Goal: Transaction & Acquisition: Book appointment/travel/reservation

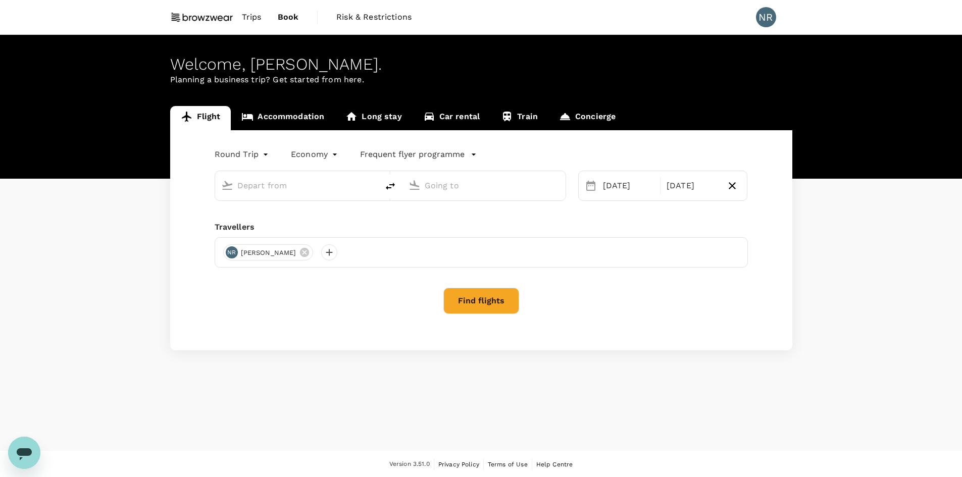
type input "Kuala Lumpur Intl ([GEOGRAPHIC_DATA])"
type input "Singapore Changi (SIN)"
click at [259, 185] on input "Kuala Lumpur Intl ([GEOGRAPHIC_DATA])" at bounding box center [297, 186] width 120 height 16
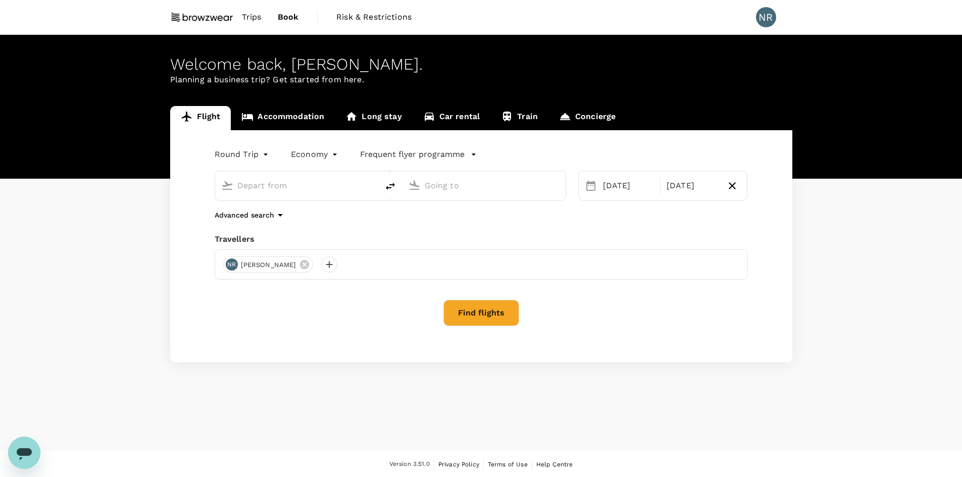
type input "Kuala Lumpur Intl ([GEOGRAPHIC_DATA])"
type input "Singapore Changi (SIN)"
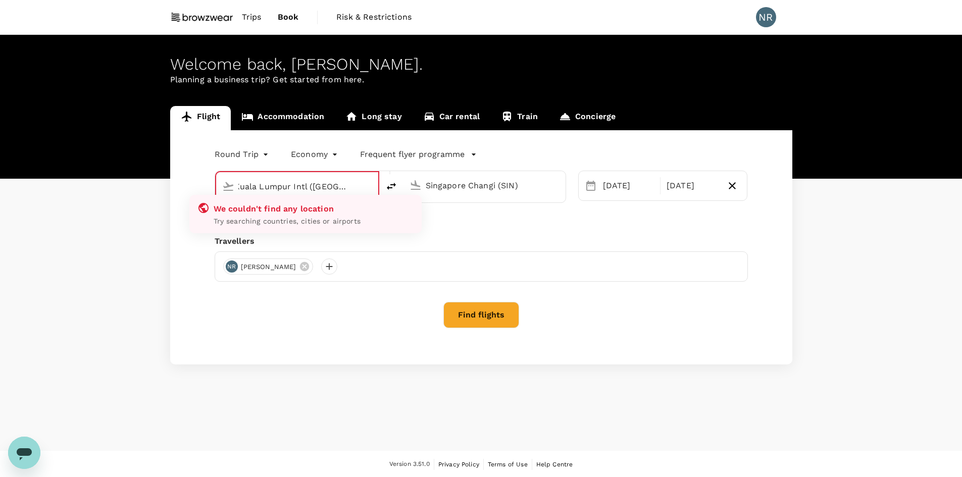
scroll to position [0, 9]
drag, startPoint x: 312, startPoint y: 186, endPoint x: 306, endPoint y: 190, distance: 7.3
click at [181, 187] on div "Round Trip roundtrip Economy economy Frequent flyer programme [GEOGRAPHIC_DATA]…" at bounding box center [481, 247] width 622 height 234
click at [349, 184] on input "Kuala Lumpur Intl ([GEOGRAPHIC_DATA])penang" at bounding box center [297, 187] width 119 height 16
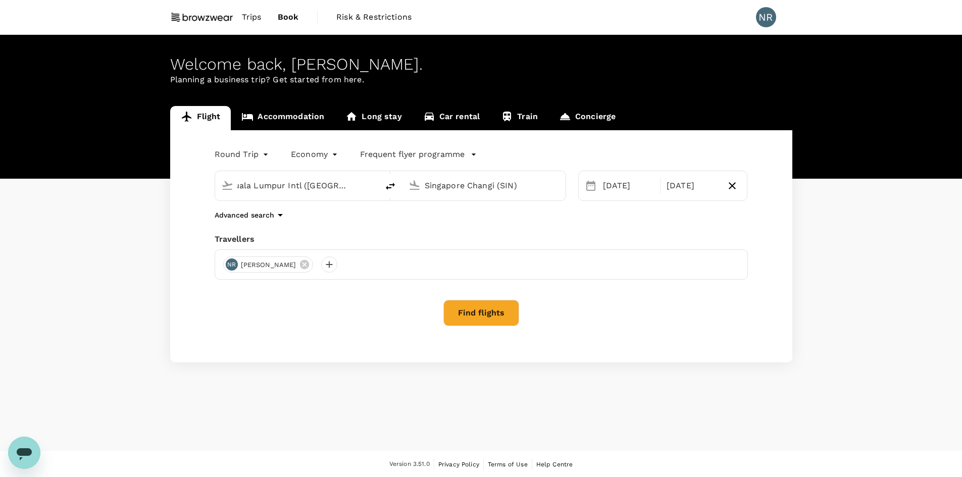
scroll to position [0, 0]
drag, startPoint x: 184, startPoint y: 264, endPoint x: 196, endPoint y: 268, distance: 12.8
click at [184, 265] on div "Round Trip roundtrip Economy economy Frequent flyer programme [GEOGRAPHIC_DATA]…" at bounding box center [481, 246] width 622 height 232
click at [321, 187] on input "Kuala Lumpur Intl ([GEOGRAPHIC_DATA])" at bounding box center [297, 186] width 120 height 16
click at [308, 223] on p "Penang Intl" at bounding box center [311, 225] width 177 height 10
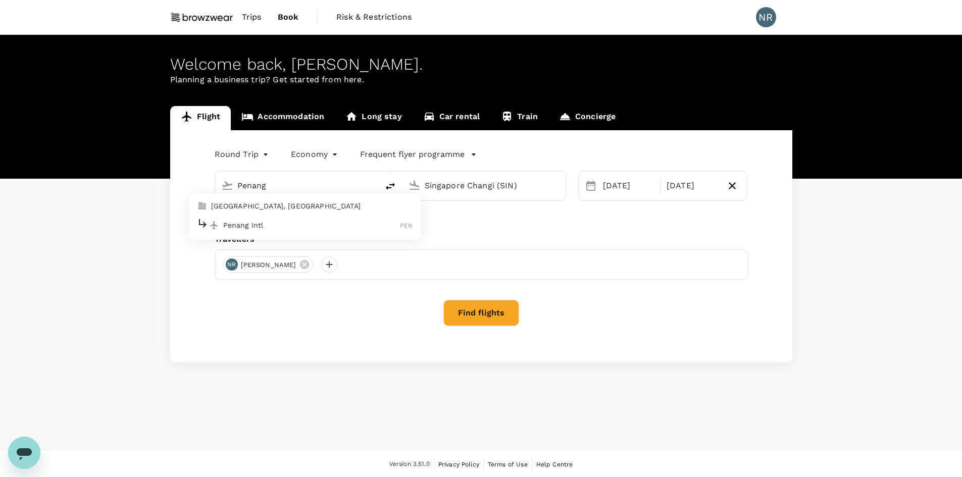
type input "Penang Intl (PEN)"
click at [468, 306] on button "Find flights" at bounding box center [481, 313] width 76 height 26
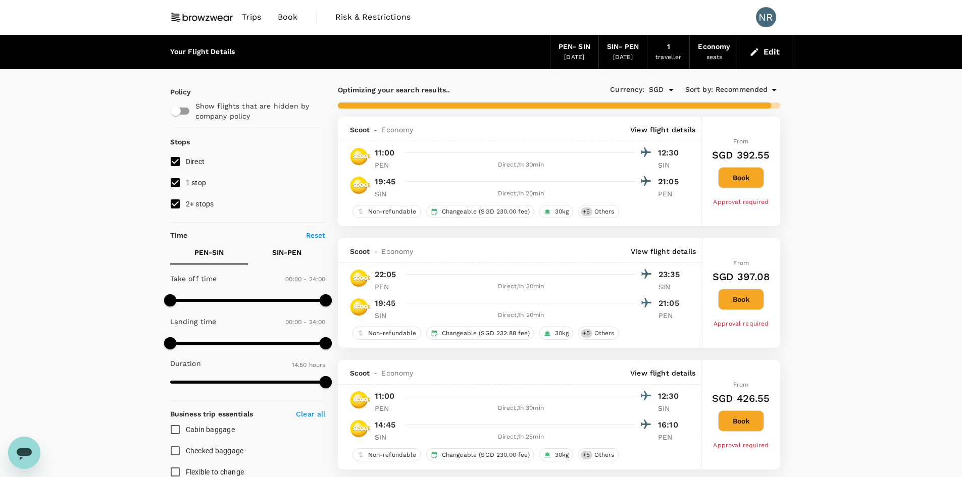
type input "1515"
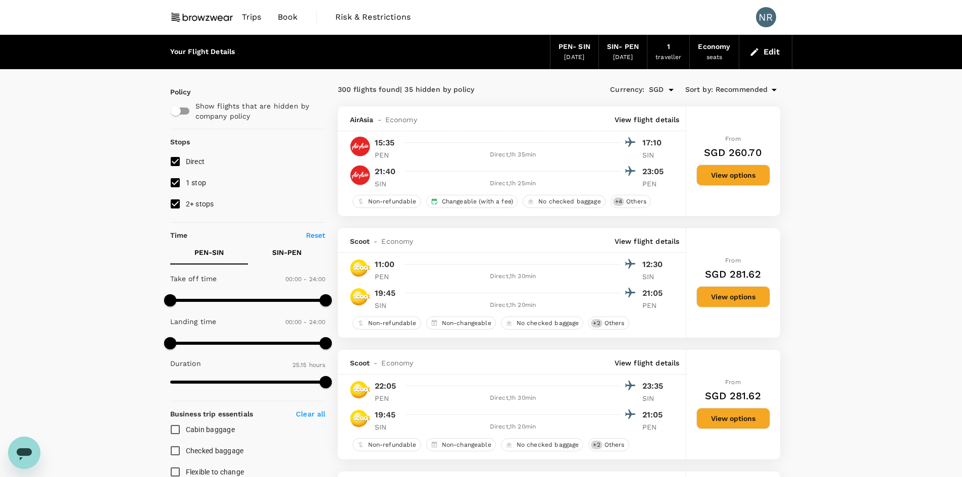
click at [573, 52] on div "PEN - SIN" at bounding box center [574, 46] width 32 height 11
click at [579, 47] on div "PEN - SIN" at bounding box center [574, 46] width 32 height 11
click at [189, 54] on div "Your Flight Details" at bounding box center [202, 51] width 65 height 11
click at [251, 19] on span "Trips" at bounding box center [252, 17] width 20 height 12
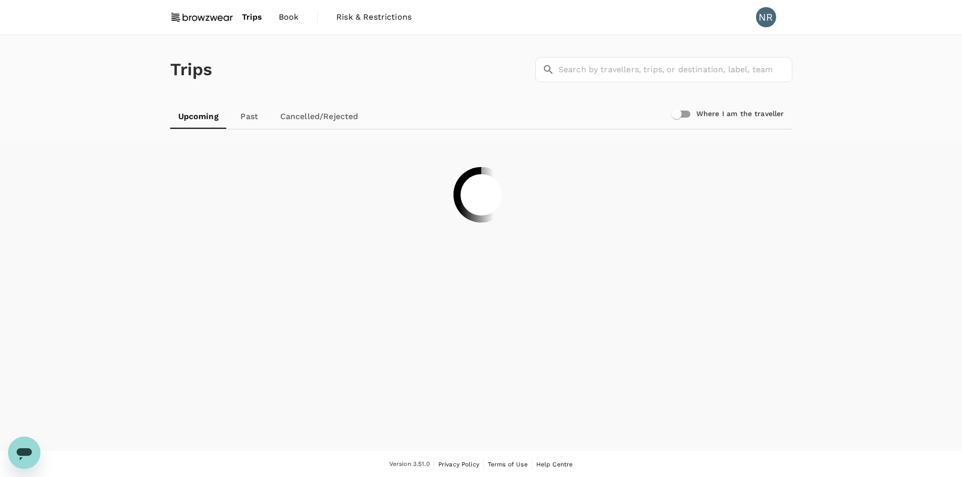
click at [292, 17] on span "Book" at bounding box center [289, 17] width 20 height 12
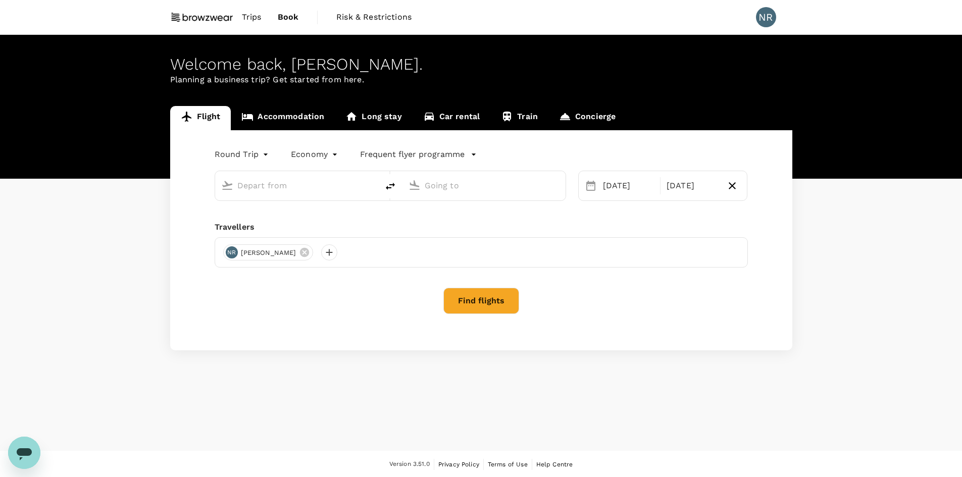
type input "Penang Intl (PEN)"
type input "Singapore Changi (SIN)"
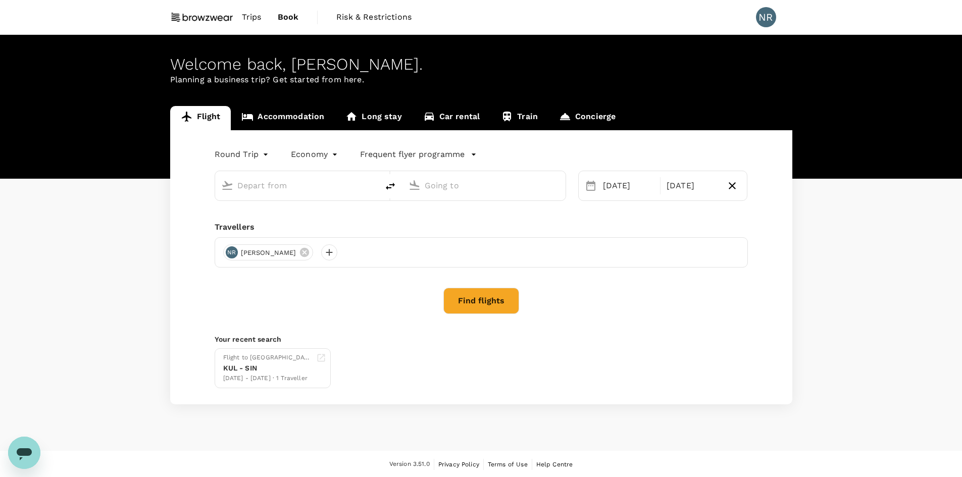
type input "Penang Intl (PEN)"
type input "Singapore Changi (SIN)"
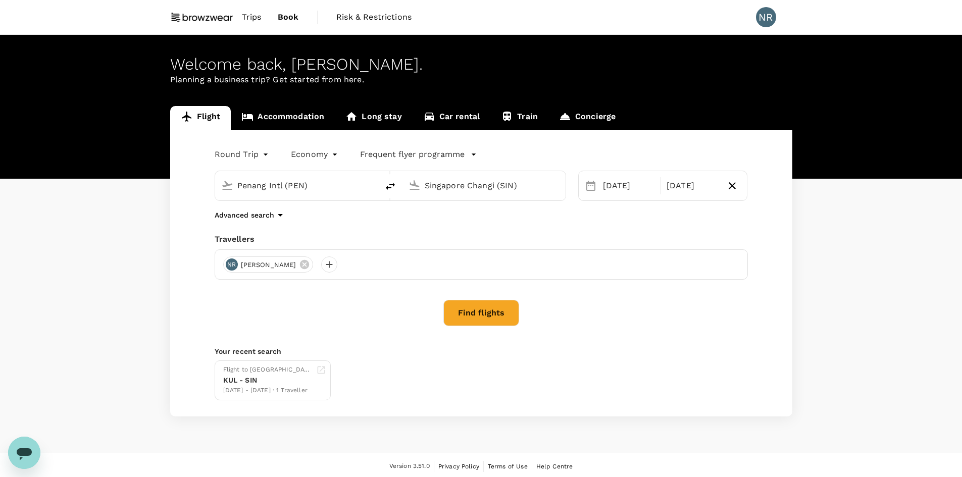
click at [241, 186] on input "Penang Intl (PEN)" at bounding box center [297, 186] width 120 height 16
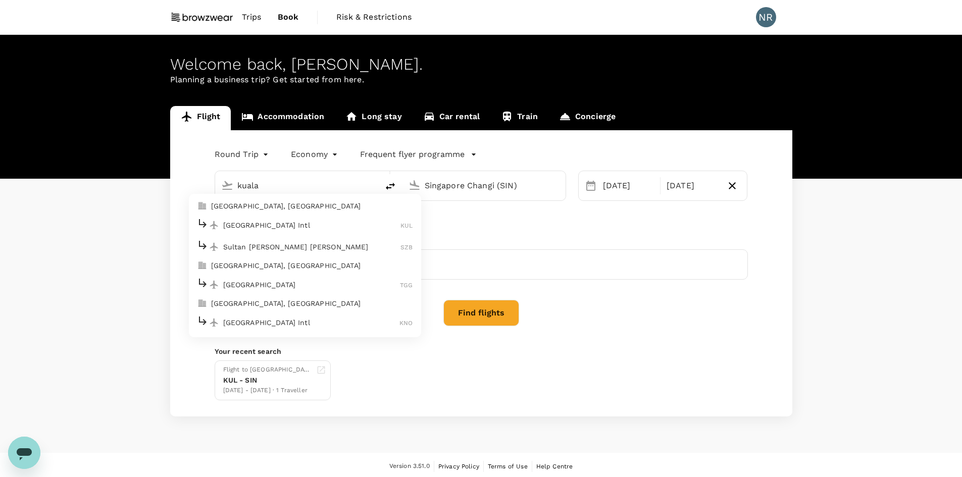
click at [285, 232] on div "[GEOGRAPHIC_DATA] Intl KUL" at bounding box center [305, 225] width 216 height 16
type input "Kuala Lumpur Intl ([GEOGRAPHIC_DATA])"
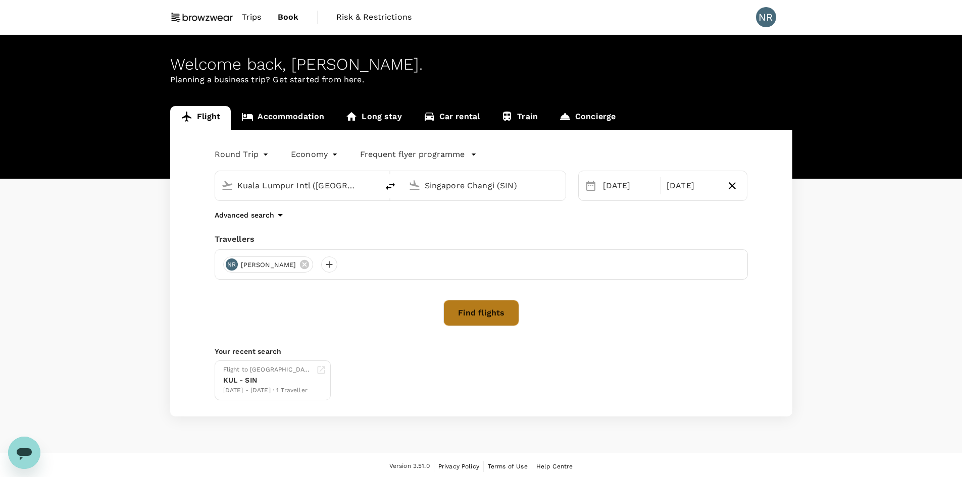
click at [486, 312] on button "Find flights" at bounding box center [481, 313] width 76 height 26
